Goal: Transaction & Acquisition: Register for event/course

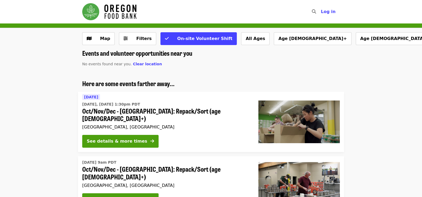
click at [50, 83] on li "Here are some events farther away... [DATE] [DATE], [DATE] 1:30pm PDT Oct/Nov/D…" at bounding box center [211, 116] width 422 height 72
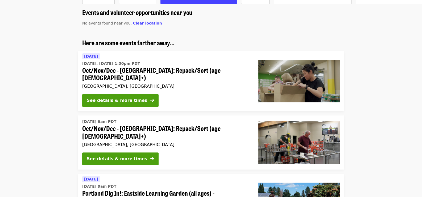
scroll to position [53, 0]
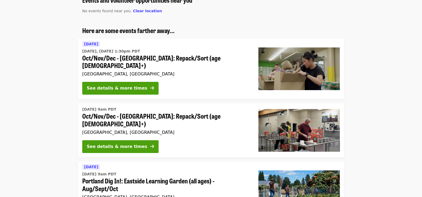
click at [58, 108] on li "[DATE] 9am PDT Oct/Nov/Dec - [GEOGRAPHIC_DATA]: Repack/Sort (age [DEMOGRAPHIC_D…" at bounding box center [211, 130] width 422 height 54
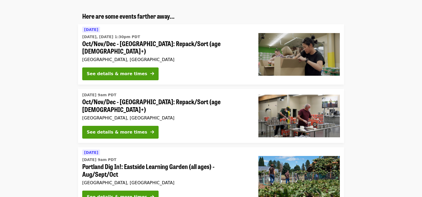
scroll to position [80, 0]
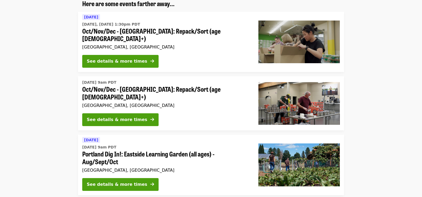
click at [62, 101] on li "[DATE] 9am PDT Oct/Nov/Dec - [GEOGRAPHIC_DATA]: Repack/Sort (age [DEMOGRAPHIC_D…" at bounding box center [211, 103] width 422 height 54
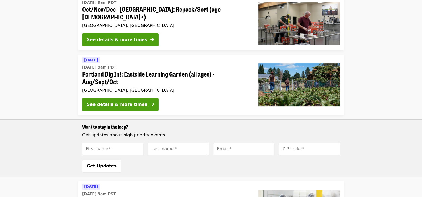
scroll to position [262, 0]
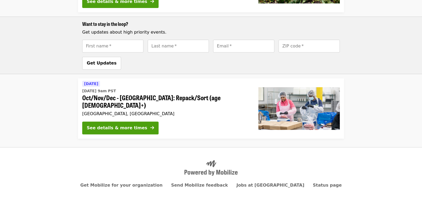
click at [52, 84] on li "[DATE] [DATE] 9am PST Oct/Nov/Dec - [GEOGRAPHIC_DATA]: Repack/Sort (age [DEMOGR…" at bounding box center [211, 108] width 422 height 60
click at [63, 94] on li "[DATE] [DATE] 9am PST Oct/Nov/Dec - [GEOGRAPHIC_DATA]: Repack/Sort (age [DEMOGR…" at bounding box center [211, 108] width 422 height 60
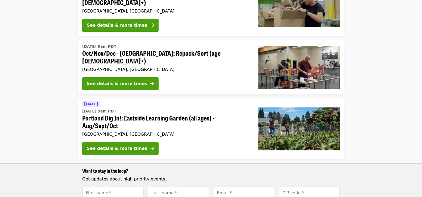
scroll to position [103, 0]
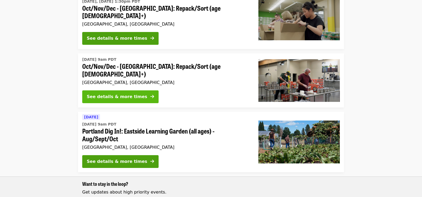
click at [120, 93] on div "See details & more times" at bounding box center [117, 96] width 60 height 6
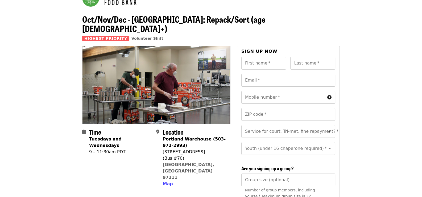
scroll to position [26, 0]
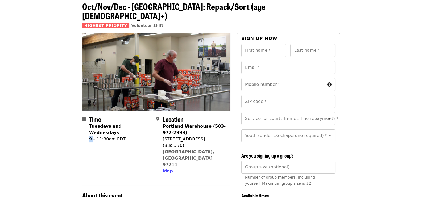
click at [90, 136] on div "9 – 11:30am PDT" at bounding box center [120, 139] width 63 height 6
click at [89, 122] on div "Time Tuesdays and Wednesdays 9 – 11:30am PDT" at bounding box center [117, 144] width 70 height 59
click at [89, 122] on span at bounding box center [85, 145] width 7 height 58
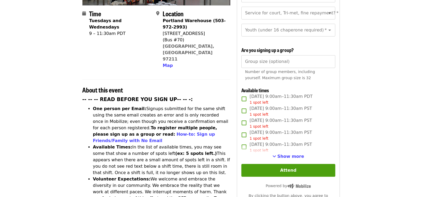
scroll to position [133, 0]
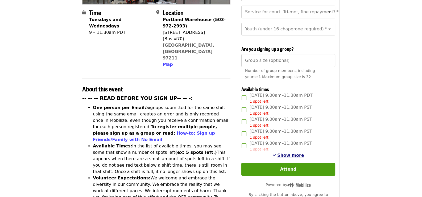
click at [283, 153] on span "Show more" at bounding box center [290, 154] width 27 height 5
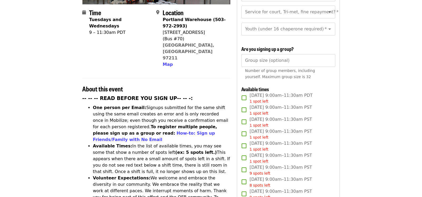
click at [142, 104] on li "One person per Email: Signups submitted for the same shift using the same email…" at bounding box center [161, 123] width 137 height 38
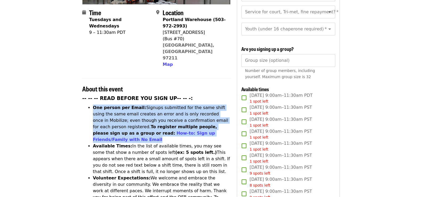
click at [142, 104] on li "One person per Email: Signups submitted for the same shift using the same email…" at bounding box center [161, 123] width 137 height 38
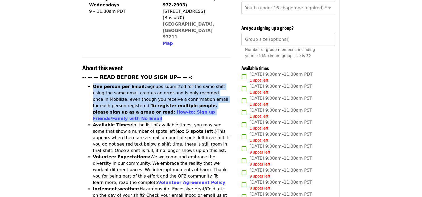
scroll to position [186, 0]
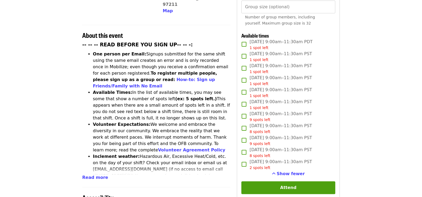
click at [192, 187] on div "Accessibility" at bounding box center [156, 194] width 148 height 14
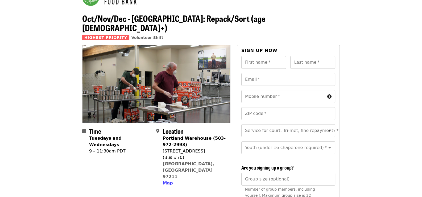
scroll to position [53, 0]
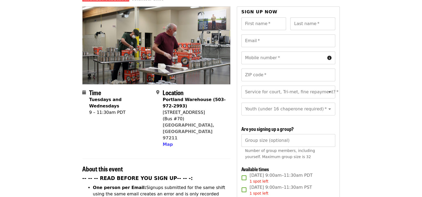
click at [110, 109] on div "9 – 11:30am PDT" at bounding box center [120, 112] width 63 height 6
click at [111, 109] on div "9 – 11:30am PDT" at bounding box center [120, 112] width 63 height 6
click at [193, 109] on div "7900 NE 33rd Dr" at bounding box center [193, 112] width 63 height 6
drag, startPoint x: 205, startPoint y: 90, endPoint x: 162, endPoint y: 88, distance: 42.6
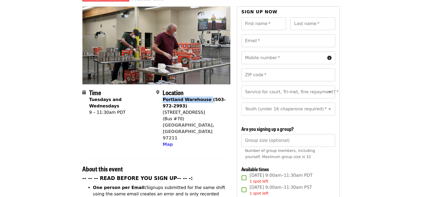
click at [162, 97] on strong "Portland Warehouse (503-972-2993)" at bounding box center [193, 102] width 63 height 11
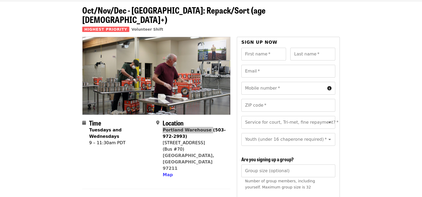
scroll to position [0, 0]
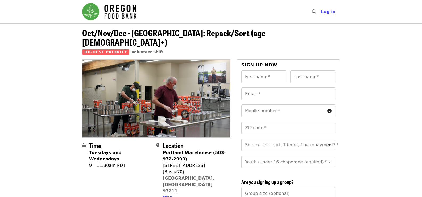
click at [206, 149] on div "Portland Warehouse (503-972-2993)" at bounding box center [193, 155] width 63 height 13
drag, startPoint x: 202, startPoint y: 142, endPoint x: 162, endPoint y: 144, distance: 40.2
click at [162, 150] on strong "Portland Warehouse (503-972-2993)" at bounding box center [193, 155] width 63 height 11
click at [202, 162] on div "7900 NE 33rd Dr" at bounding box center [193, 165] width 63 height 6
drag, startPoint x: 200, startPoint y: 155, endPoint x: 163, endPoint y: 158, distance: 36.9
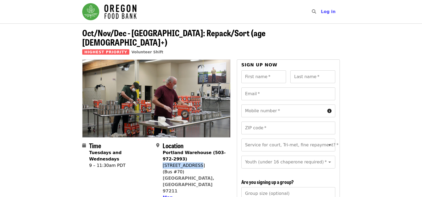
click at [163, 162] on div "7900 NE 33rd Dr" at bounding box center [193, 165] width 63 height 6
copy div "7900 NE 33rd Dr"
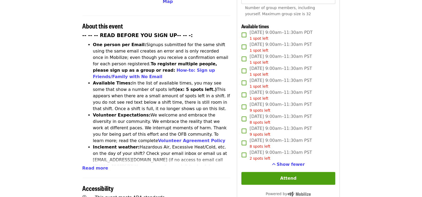
scroll to position [186, 0]
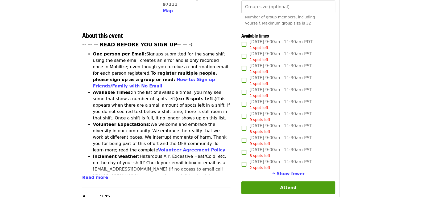
click at [293, 42] on span "Tue, Oct 28, 9:00am–11:30am PDT 1 spot left" at bounding box center [280, 45] width 63 height 12
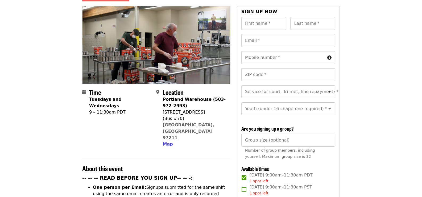
scroll to position [53, 0]
click at [278, 17] on input "First name   *" at bounding box center [263, 23] width 45 height 13
type input "**********"
type input "*******"
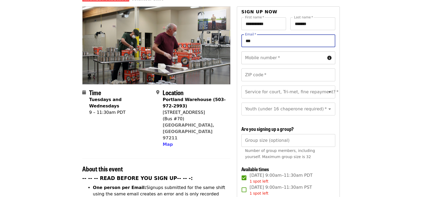
type input "**********"
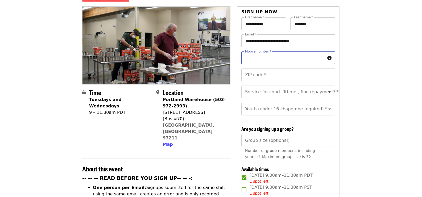
click at [281, 51] on input "Mobile number   *" at bounding box center [283, 57] width 84 height 13
type input "**********"
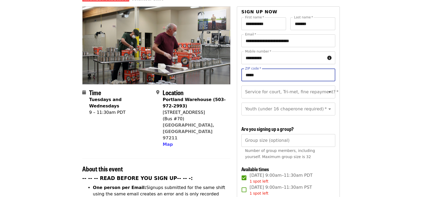
type input "*****"
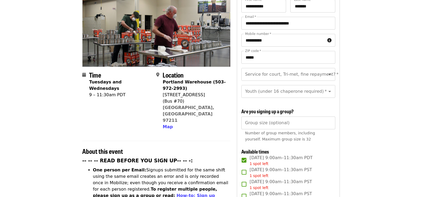
scroll to position [80, 0]
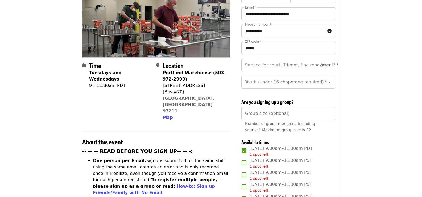
click at [291, 60] on input "Service for court, Tri-met, fine repayment?   *" at bounding box center [281, 65] width 72 height 10
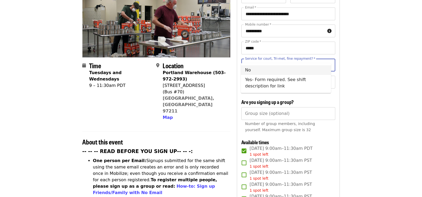
click at [299, 68] on li "No" at bounding box center [286, 70] width 90 height 10
type input "**"
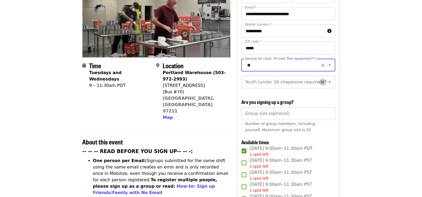
click at [320, 79] on icon "Clear" at bounding box center [322, 81] width 5 height 5
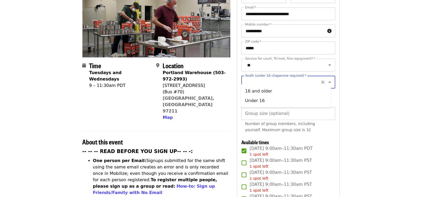
click at [300, 77] on input "Youth (under 16 chaperone required)   *" at bounding box center [281, 82] width 72 height 10
drag, startPoint x: 320, startPoint y: 76, endPoint x: 324, endPoint y: 76, distance: 4.0
click at [324, 78] on div at bounding box center [326, 81] width 14 height 7
click at [326, 79] on icon "Close" at bounding box center [329, 82] width 6 height 6
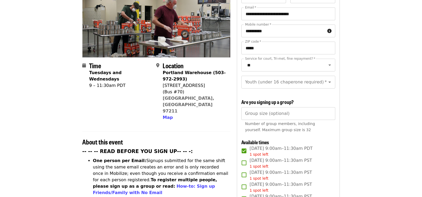
click at [328, 79] on icon "Open" at bounding box center [329, 82] width 6 height 6
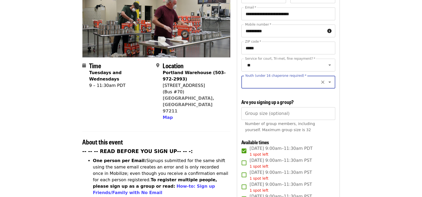
click at [281, 77] on input "Youth (under 16 chaperone required)   *" at bounding box center [281, 82] width 72 height 10
click at [328, 81] on icon "Open" at bounding box center [329, 81] width 3 height 1
click at [279, 93] on li "16 and older" at bounding box center [286, 91] width 90 height 10
type input "**********"
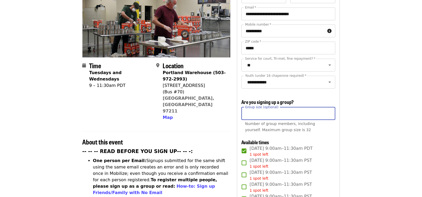
click at [273, 115] on input "Group size (optional)" at bounding box center [288, 113] width 94 height 13
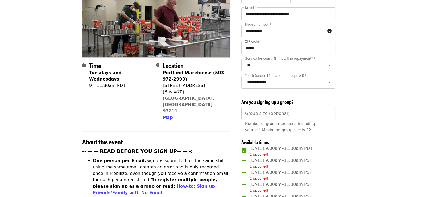
click at [302, 114] on input "Group size (optional)" at bounding box center [288, 113] width 94 height 13
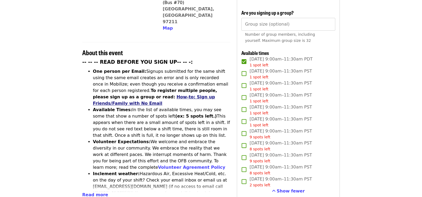
scroll to position [160, 0]
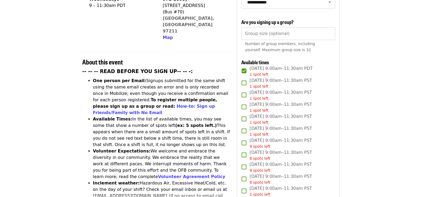
drag, startPoint x: 380, startPoint y: 80, endPoint x: 364, endPoint y: 79, distance: 15.7
click at [380, 80] on article "Oct/Nov/Dec - Portland: Repack/Sort (age 16+) Highest Priority Volunteer Shift …" at bounding box center [211, 146] width 422 height 564
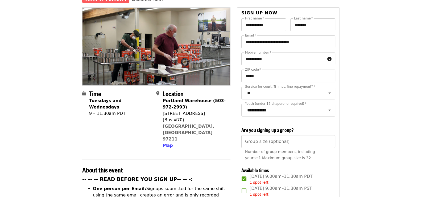
scroll to position [0, 0]
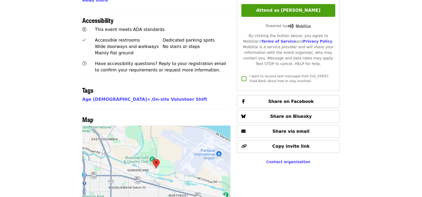
scroll to position [293, 0]
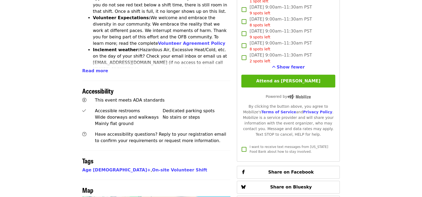
click at [310, 81] on button "Attend as Christopher" at bounding box center [288, 80] width 94 height 13
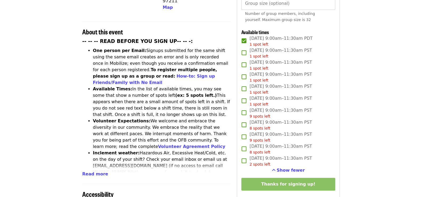
scroll to position [186, 0]
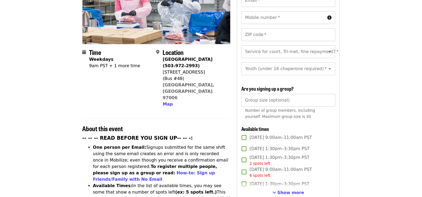
scroll to position [160, 0]
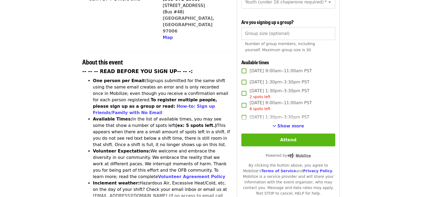
click at [273, 138] on button "Attend" at bounding box center [288, 139] width 94 height 13
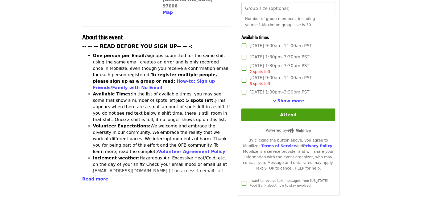
scroll to position [194, 0]
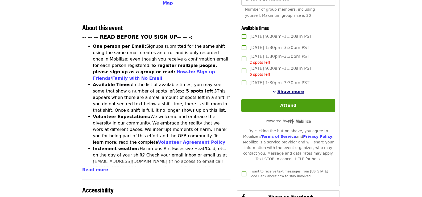
click at [291, 90] on span "Show more" at bounding box center [290, 91] width 27 height 5
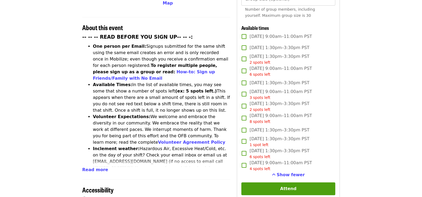
click at [284, 69] on span "[DATE] 9:00am–11:00am PST 6 spots left" at bounding box center [280, 71] width 62 height 12
click at [282, 66] on span "[DATE] 9:00am–11:00am PST 6 spots left" at bounding box center [280, 71] width 62 height 12
click at [282, 67] on span "[DATE] 9:00am–11:00am PST 6 spots left" at bounding box center [280, 71] width 62 height 12
click at [284, 66] on span "[DATE] 9:00am–11:00am PST 6 spots left" at bounding box center [280, 71] width 62 height 12
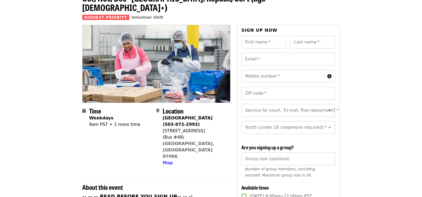
scroll to position [34, 0]
drag, startPoint x: 193, startPoint y: 129, endPoint x: 177, endPoint y: 123, distance: 17.5
click at [166, 124] on span "[GEOGRAPHIC_DATA] (503-972-2993) [STREET_ADDRESS] Map" at bounding box center [193, 140] width 63 height 51
click at [208, 128] on div "[STREET_ADDRESS]" at bounding box center [193, 131] width 63 height 6
drag, startPoint x: 191, startPoint y: 121, endPoint x: 160, endPoint y: 122, distance: 31.4
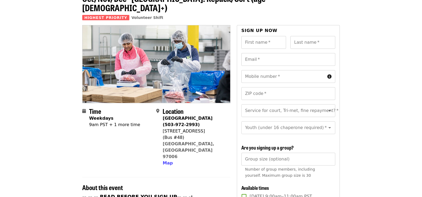
click at [160, 122] on div "Location [GEOGRAPHIC_DATA] (503-972-2993) [STREET_ADDRESS] Map" at bounding box center [191, 136] width 70 height 59
click at [163, 128] on div "[STREET_ADDRESS]" at bounding box center [193, 131] width 63 height 6
copy div "[STREET_ADDRESS]"
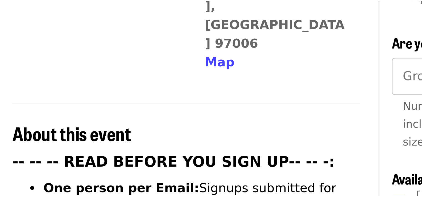
scroll to position [6, 0]
